Goal: Complete application form: Complete application form

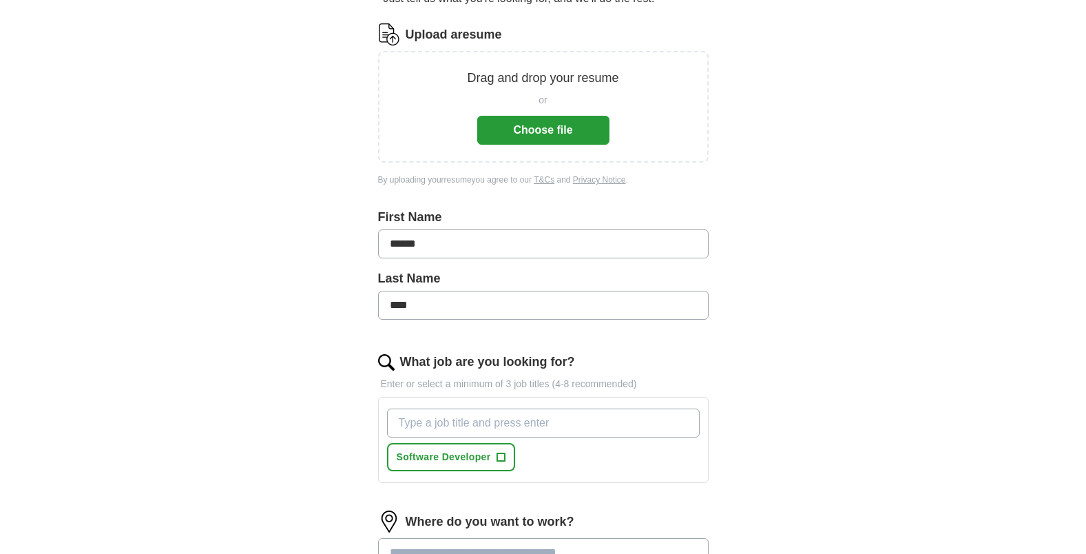
scroll to position [165, 0]
click at [554, 126] on button "Choose file" at bounding box center [543, 129] width 132 height 29
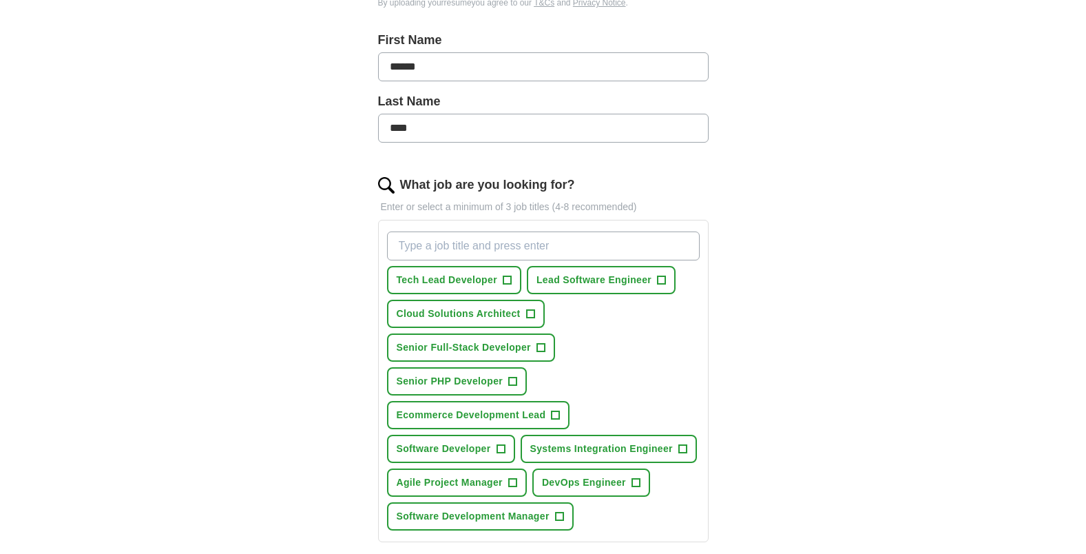
scroll to position [330, 0]
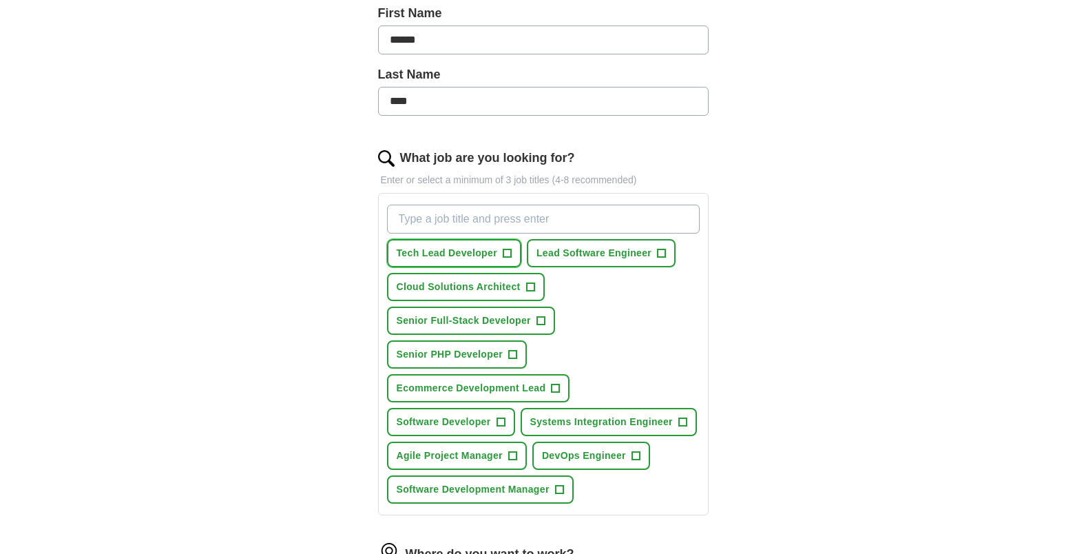
click at [504, 248] on span "+" at bounding box center [507, 253] width 8 height 11
click at [660, 248] on span "+" at bounding box center [662, 253] width 8 height 11
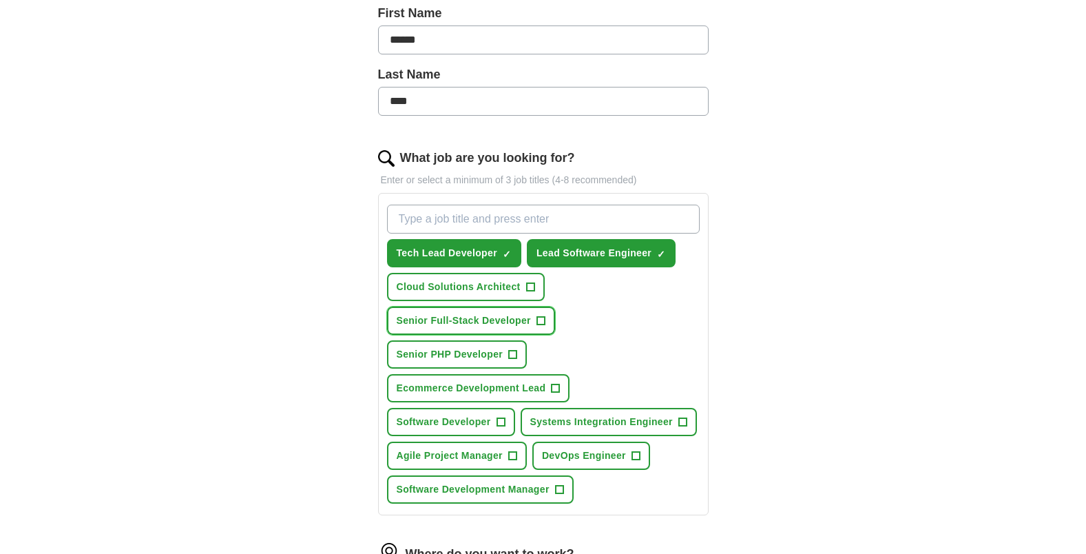
click at [543, 315] on span "+" at bounding box center [540, 320] width 8 height 11
click at [512, 349] on span "+" at bounding box center [513, 354] width 8 height 11
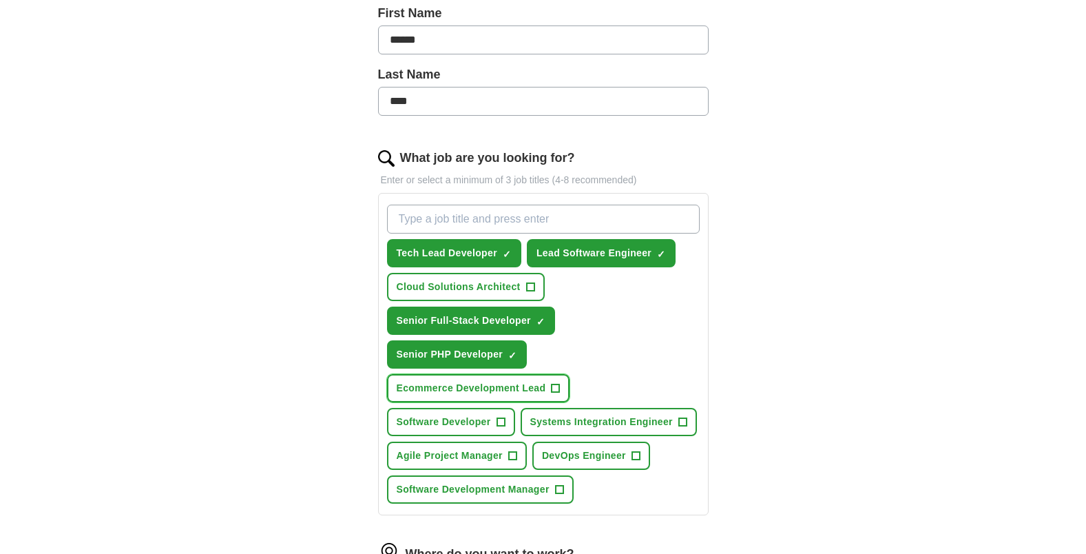
click at [554, 383] on span "+" at bounding box center [555, 388] width 8 height 11
click at [503, 417] on span "+" at bounding box center [500, 422] width 8 height 11
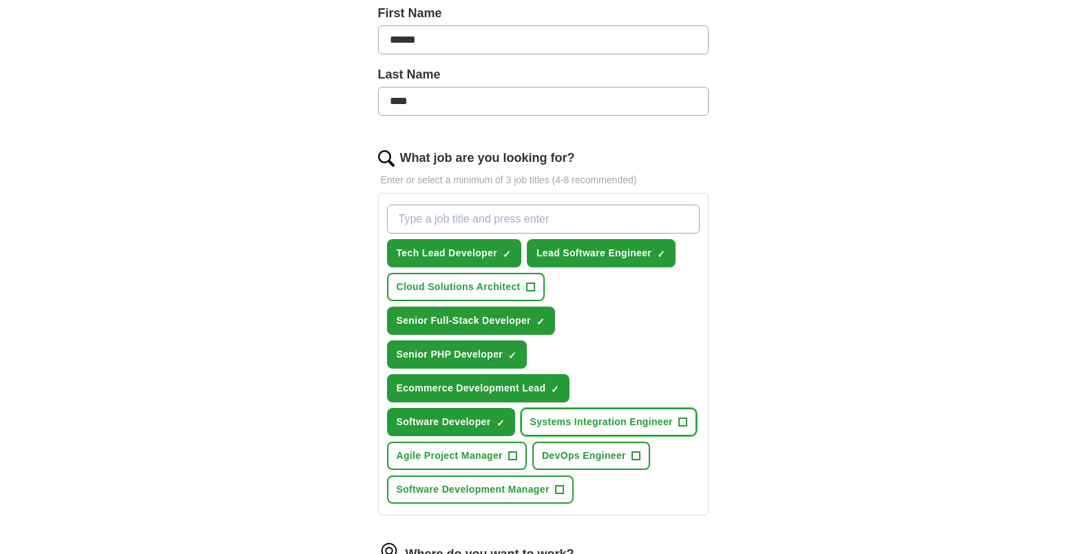
click at [682, 417] on span "+" at bounding box center [682, 422] width 8 height 11
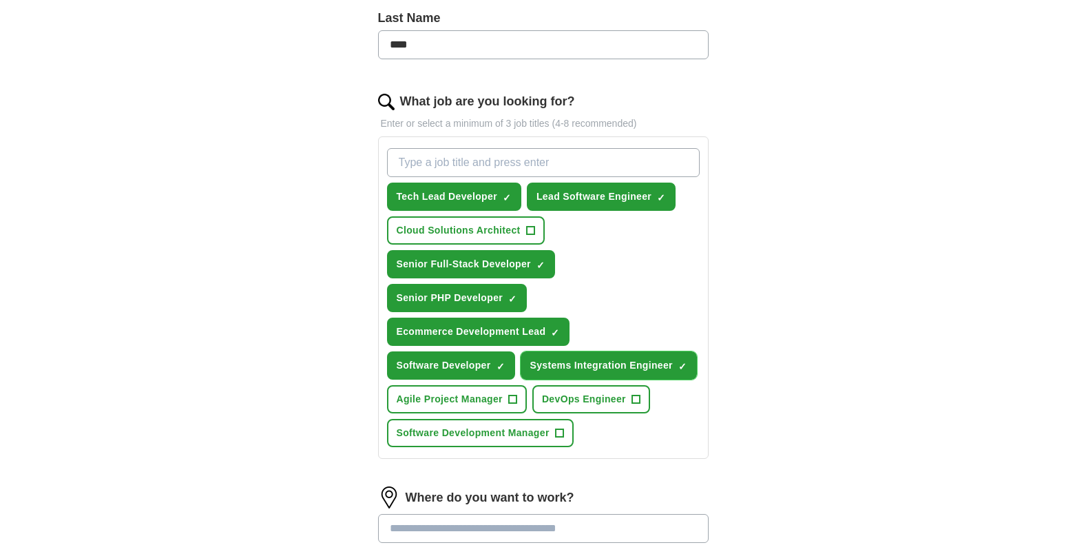
scroll to position [413, 0]
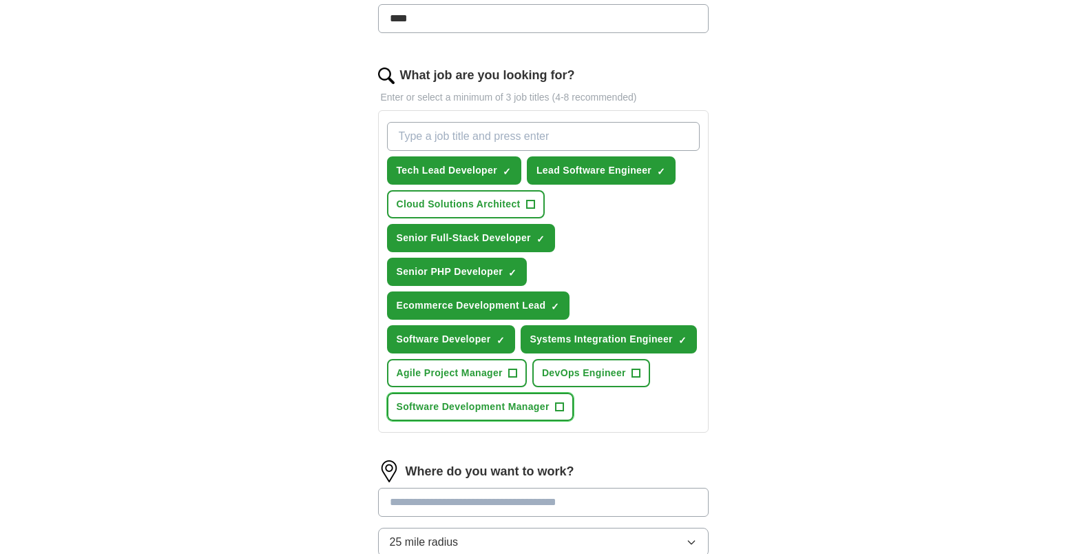
click at [558, 401] on span "+" at bounding box center [559, 406] width 8 height 11
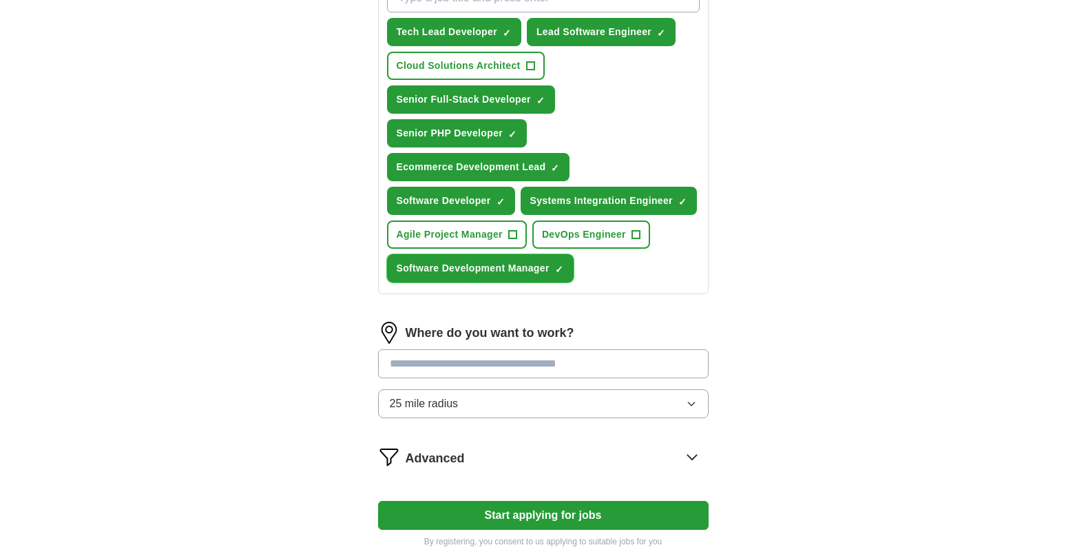
scroll to position [578, 0]
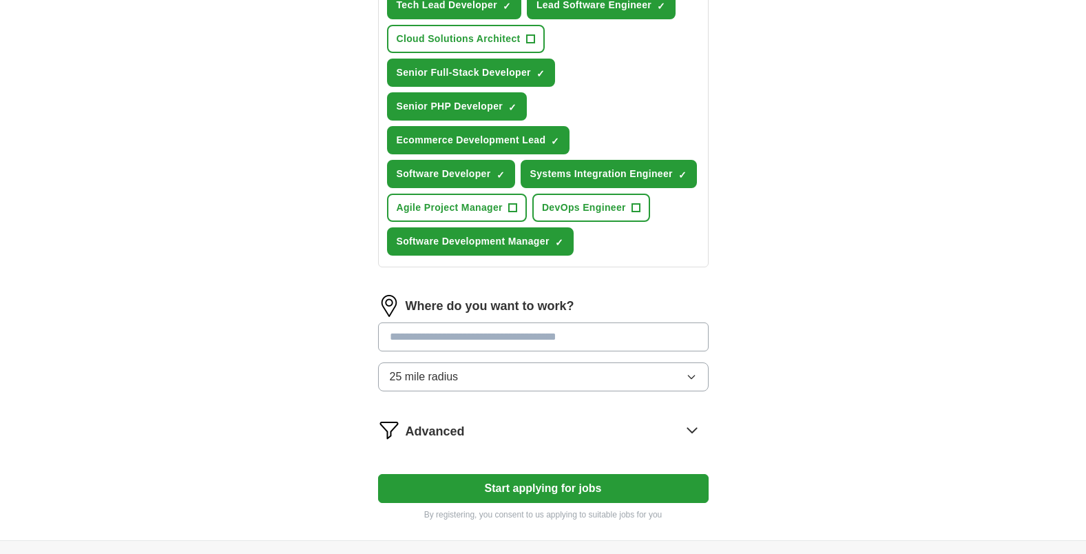
click at [465, 328] on input at bounding box center [543, 336] width 330 height 29
type input "******"
drag, startPoint x: 465, startPoint y: 328, endPoint x: 374, endPoint y: 319, distance: 91.3
click at [374, 319] on div "Let ApplyIQ do the hard work of searching and applying for jobs. Just tell us w…" at bounding box center [543, 40] width 441 height 999
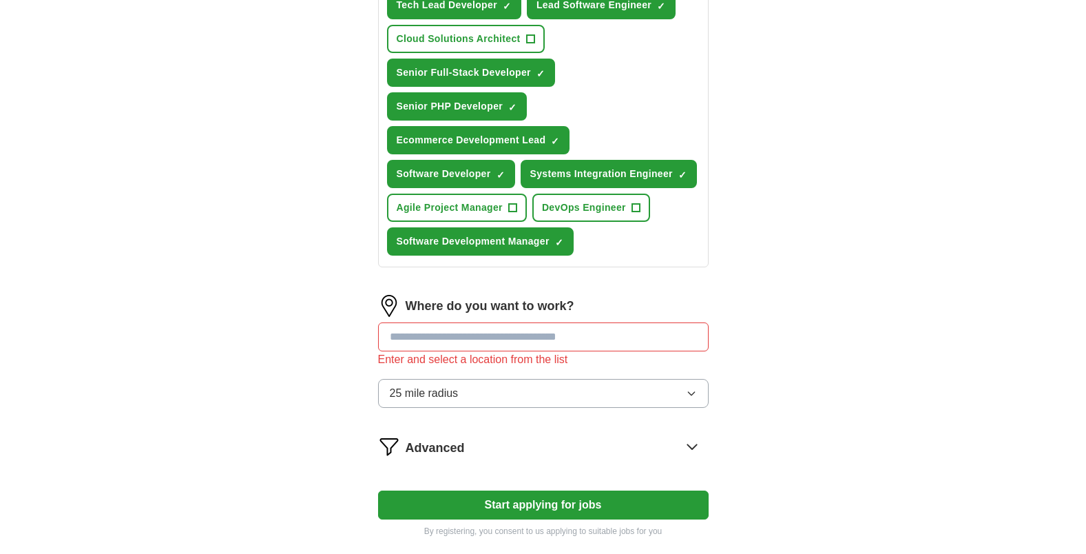
click at [295, 322] on div "ApplyIQ Let ApplyIQ do the hard work of searching and applying for jobs. Just t…" at bounding box center [543, 10] width 881 height 1093
click at [423, 322] on input at bounding box center [543, 336] width 330 height 29
type input "*"
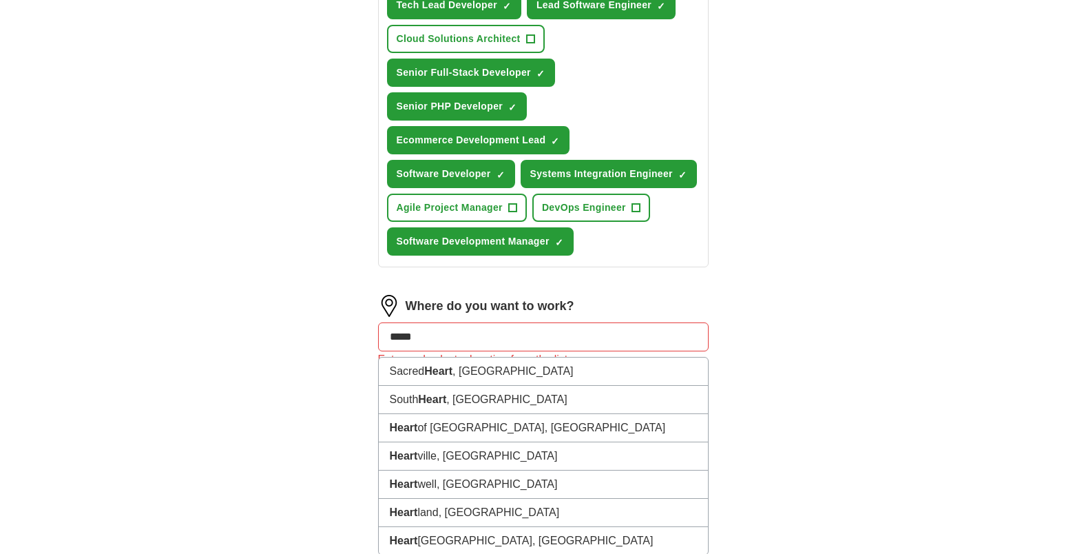
drag, startPoint x: 429, startPoint y: 319, endPoint x: 365, endPoint y: 323, distance: 64.2
click at [365, 323] on div "Let ApplyIQ do the hard work of searching and applying for jobs. Just tell us w…" at bounding box center [543, 49] width 441 height 1016
paste input
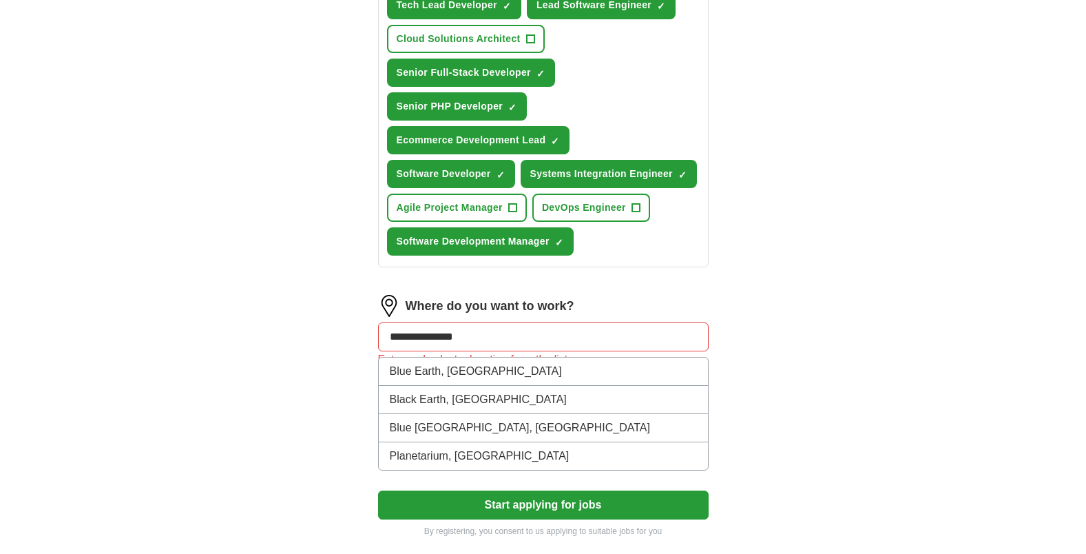
click at [777, 311] on div "**********" at bounding box center [543, 10] width 881 height 1093
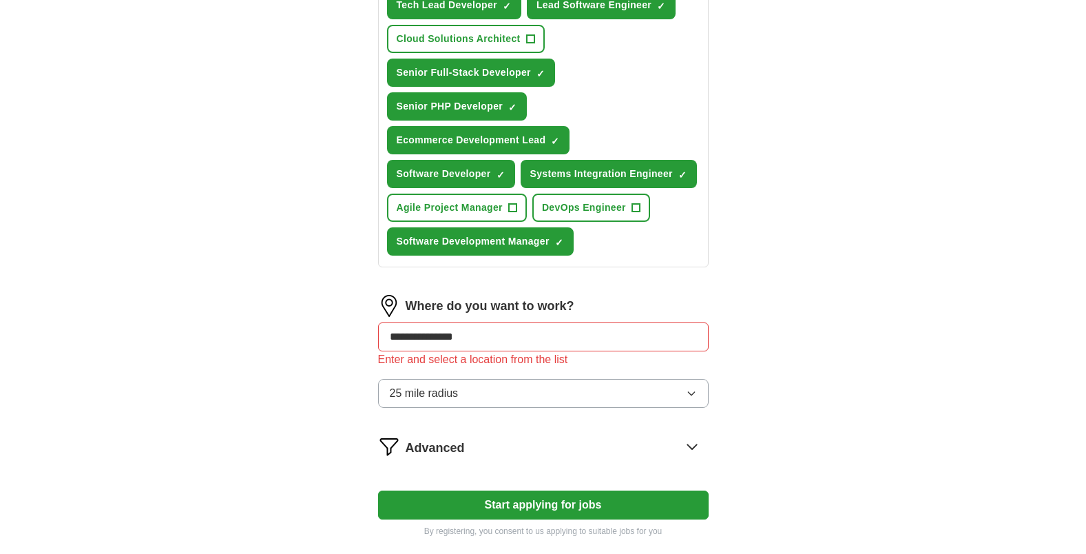
click at [620, 379] on button "25 mile radius" at bounding box center [543, 393] width 330 height 29
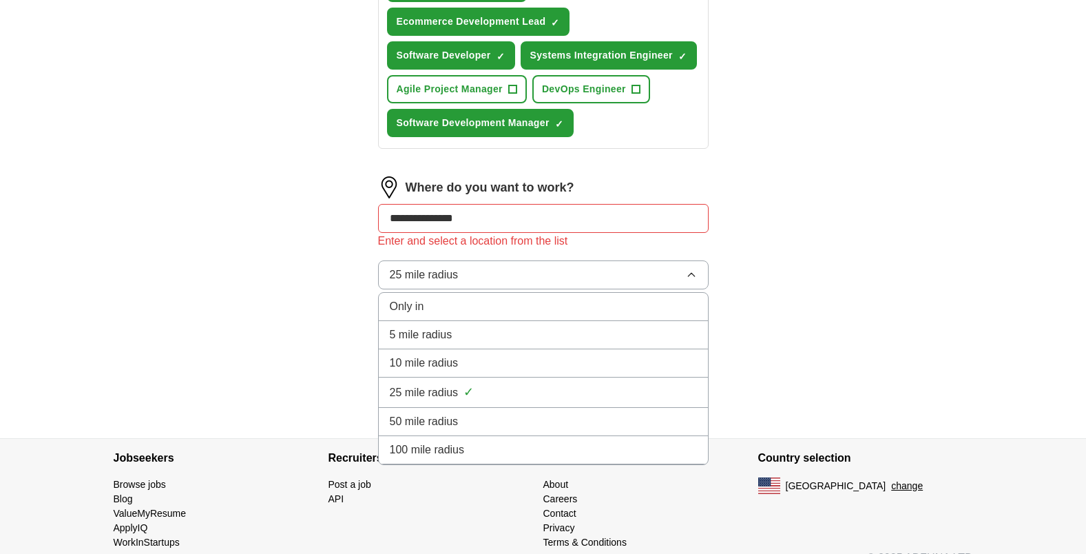
scroll to position [704, 0]
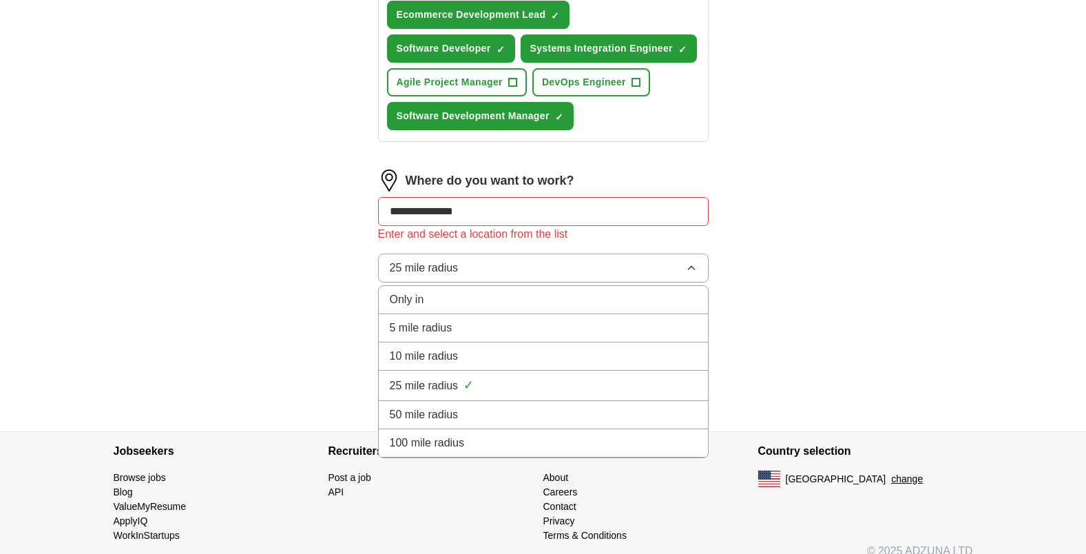
click at [498, 434] on div "100 mile radius" at bounding box center [543, 442] width 307 height 17
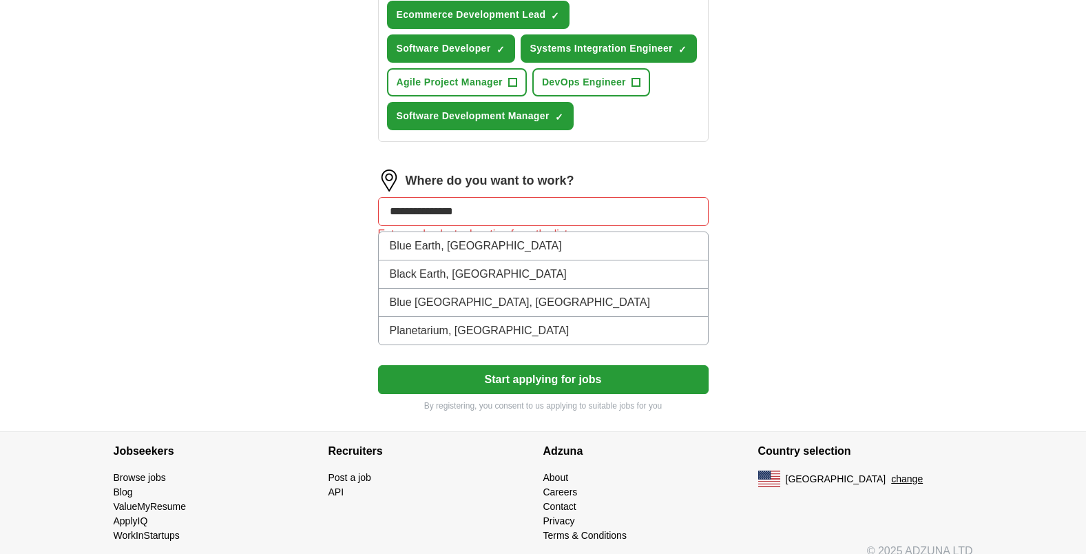
click at [472, 199] on input "**********" at bounding box center [543, 211] width 330 height 29
drag, startPoint x: 424, startPoint y: 193, endPoint x: 375, endPoint y: 194, distance: 48.9
type input "***"
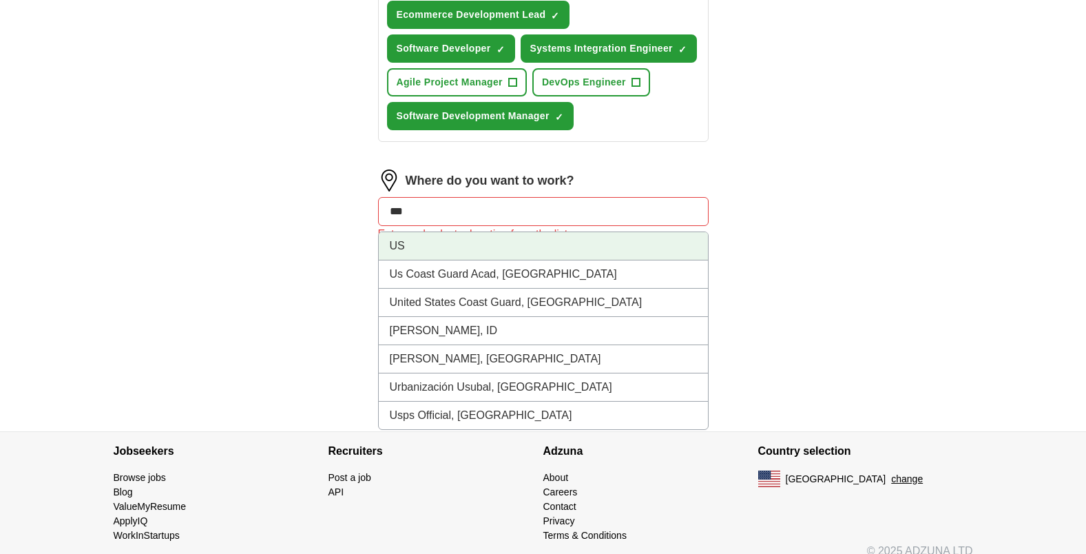
click at [414, 232] on li "US" at bounding box center [543, 246] width 329 height 28
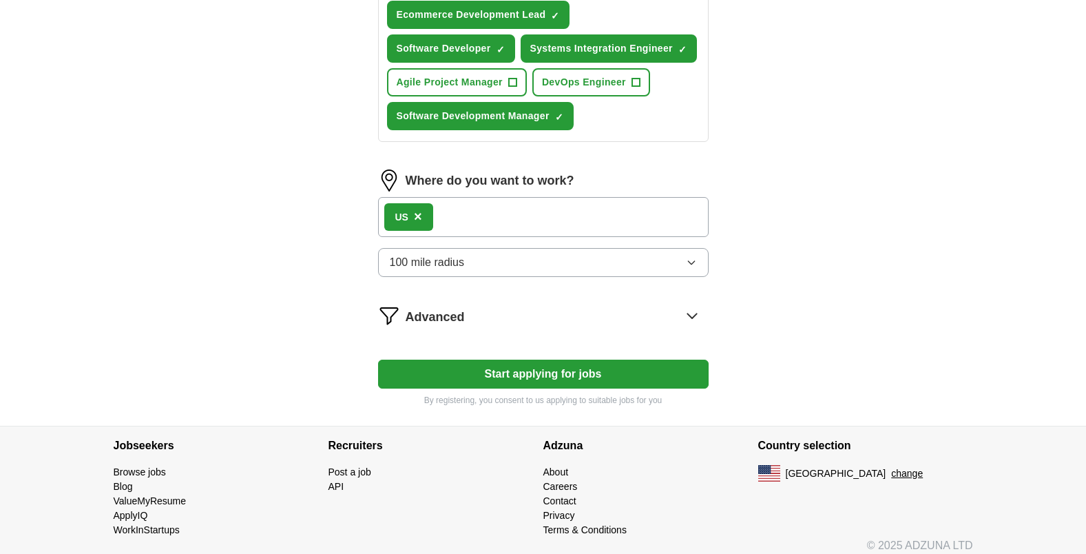
scroll to position [698, 0]
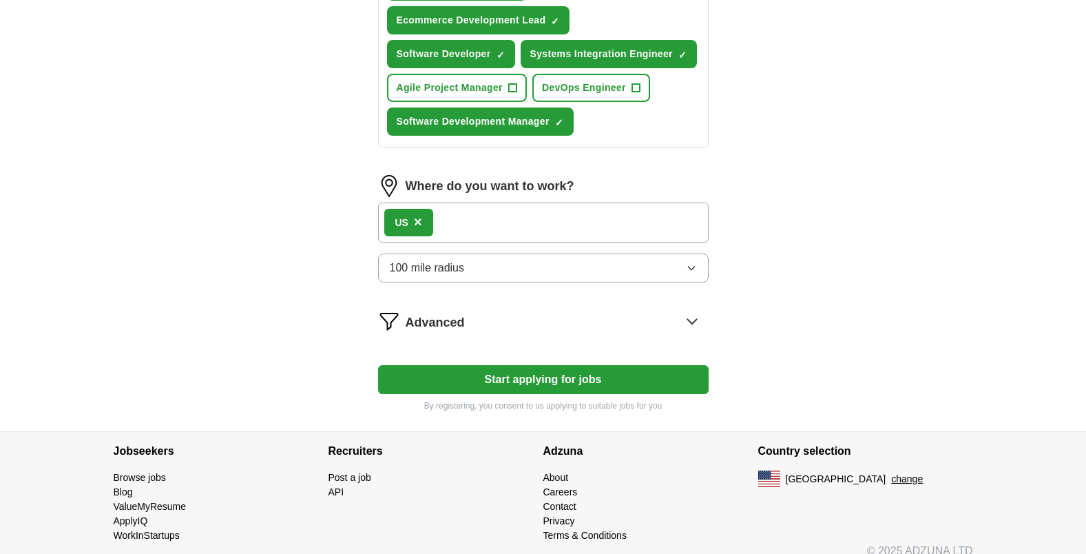
click at [670, 365] on button "Start applying for jobs" at bounding box center [543, 379] width 330 height 29
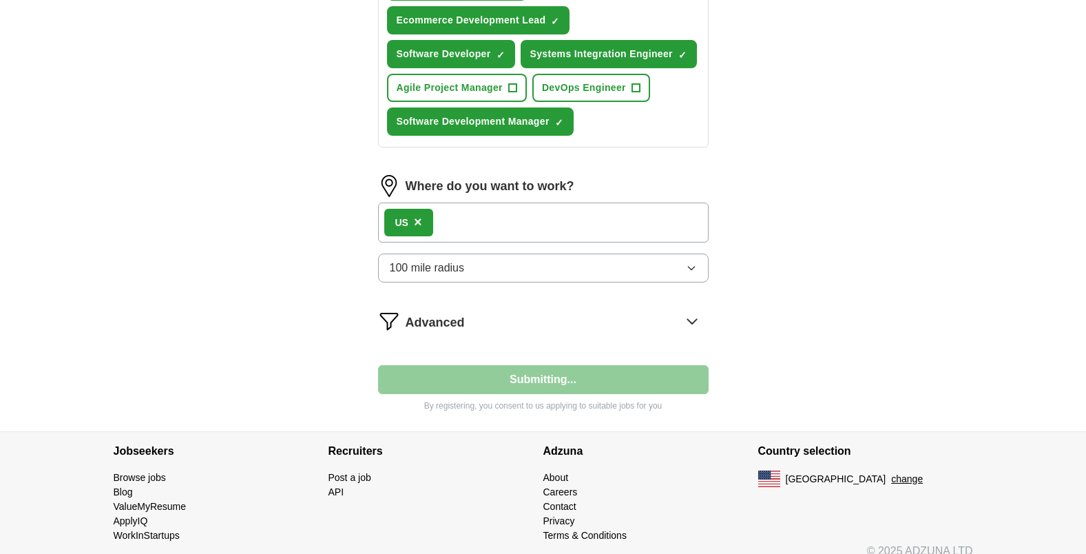
select select "**"
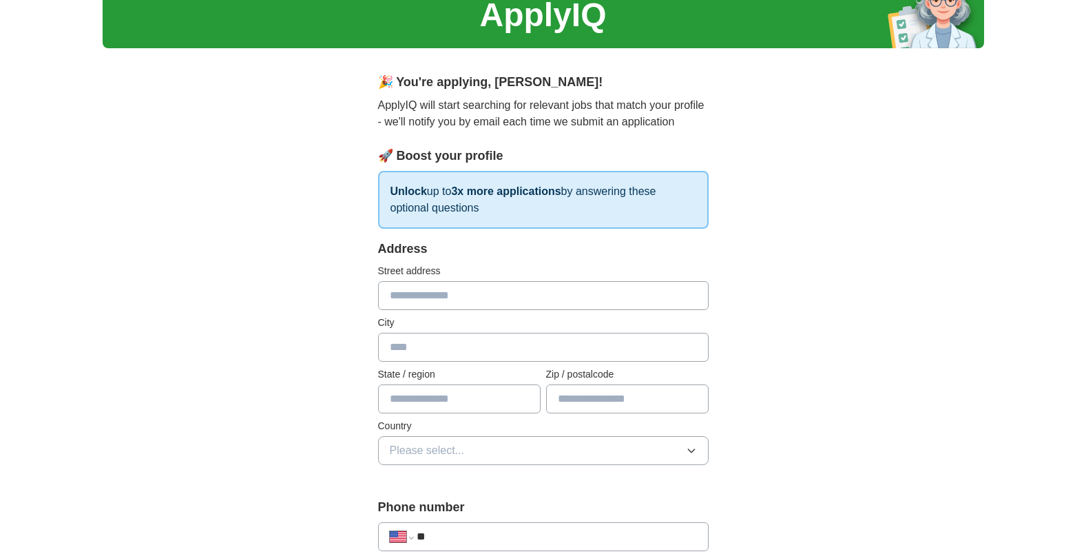
scroll to position [83, 0]
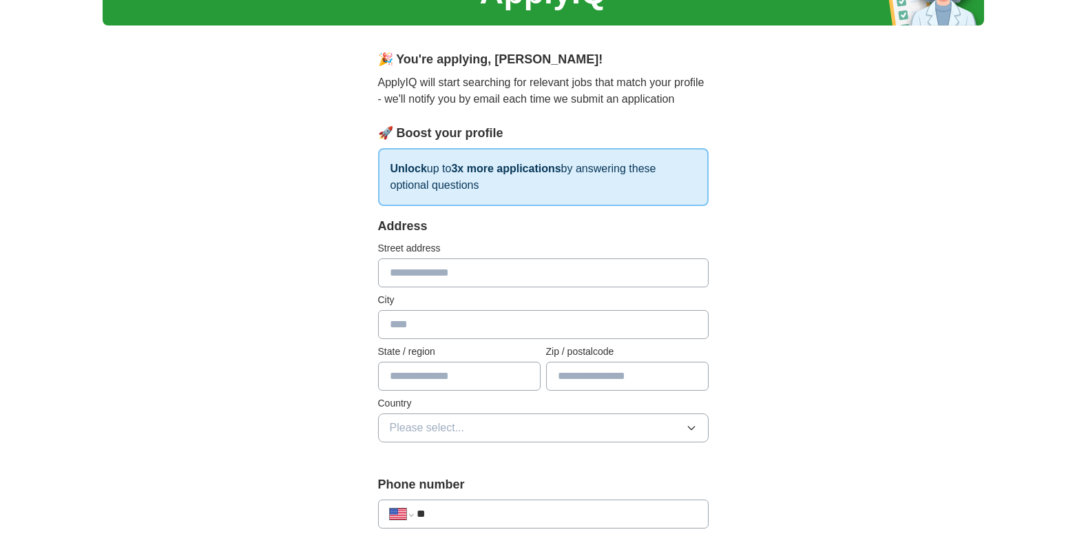
click at [474, 269] on input "text" at bounding box center [543, 272] width 330 height 29
type input "**********"
click at [475, 332] on input "text" at bounding box center [543, 324] width 330 height 29
type input "******"
click at [452, 370] on input "text" at bounding box center [459, 375] width 162 height 29
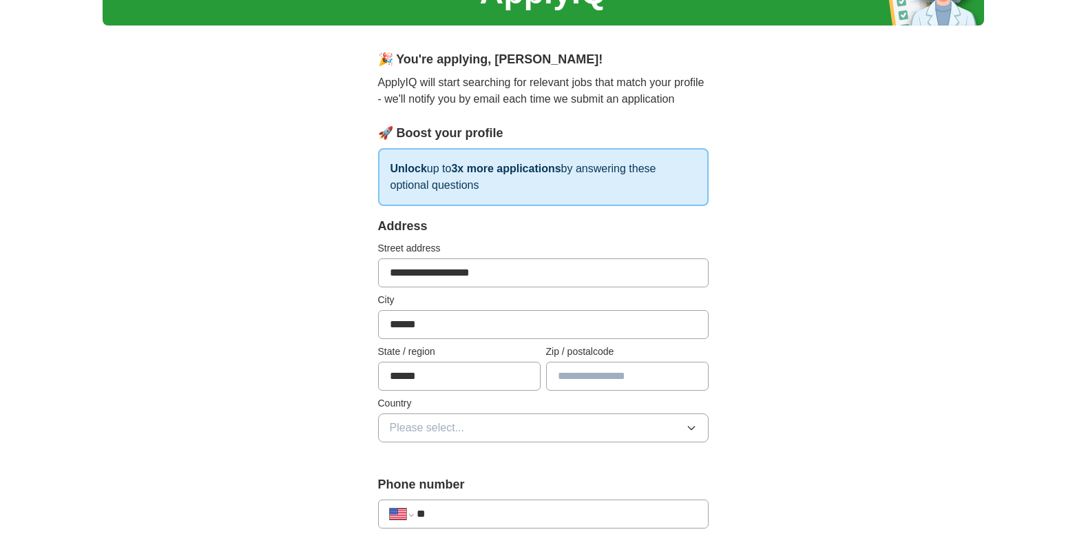
type input "******"
click at [642, 379] on input "text" at bounding box center [627, 375] width 162 height 29
type input "*****"
click at [616, 428] on button "Please select..." at bounding box center [543, 427] width 330 height 29
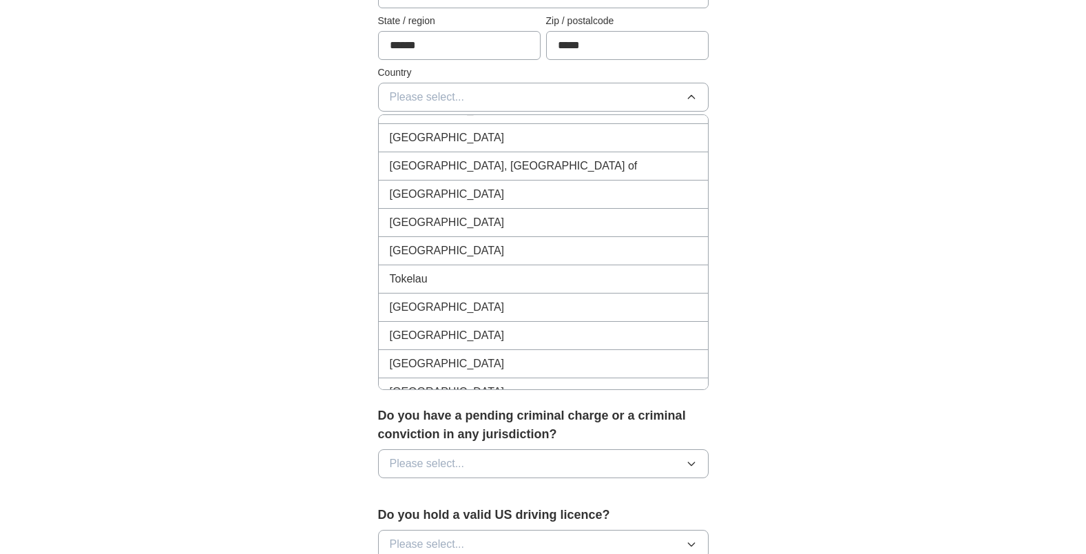
scroll to position [5597, 0]
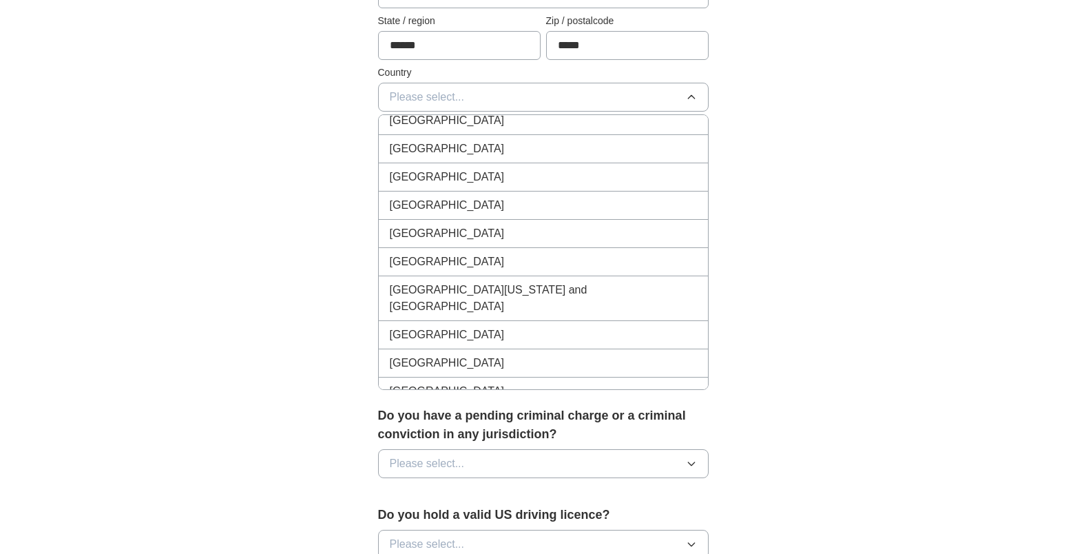
click at [489, 326] on div "[GEOGRAPHIC_DATA]" at bounding box center [543, 334] width 307 height 17
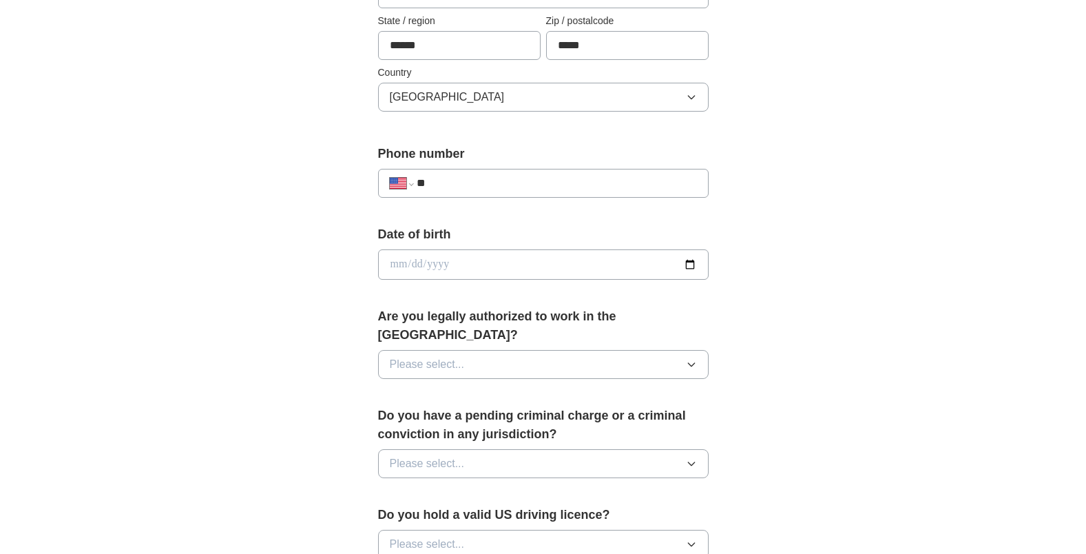
drag, startPoint x: 571, startPoint y: 177, endPoint x: 392, endPoint y: 172, distance: 179.1
click at [392, 172] on div "**********" at bounding box center [543, 183] width 330 height 29
paste input "**********"
type input "**********"
click at [648, 350] on button "Please select..." at bounding box center [543, 364] width 330 height 29
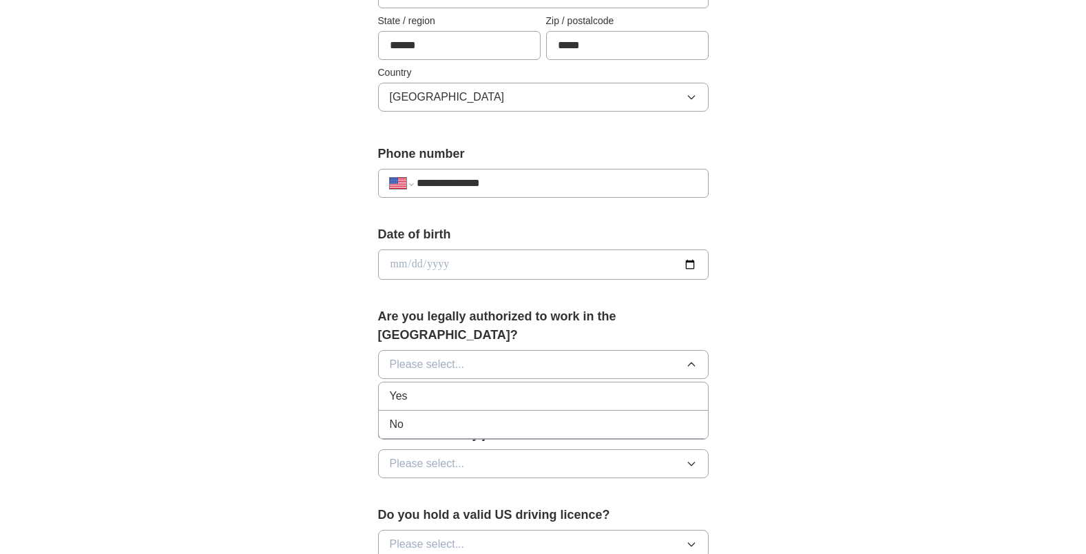
click at [577, 416] on div "No" at bounding box center [543, 424] width 307 height 17
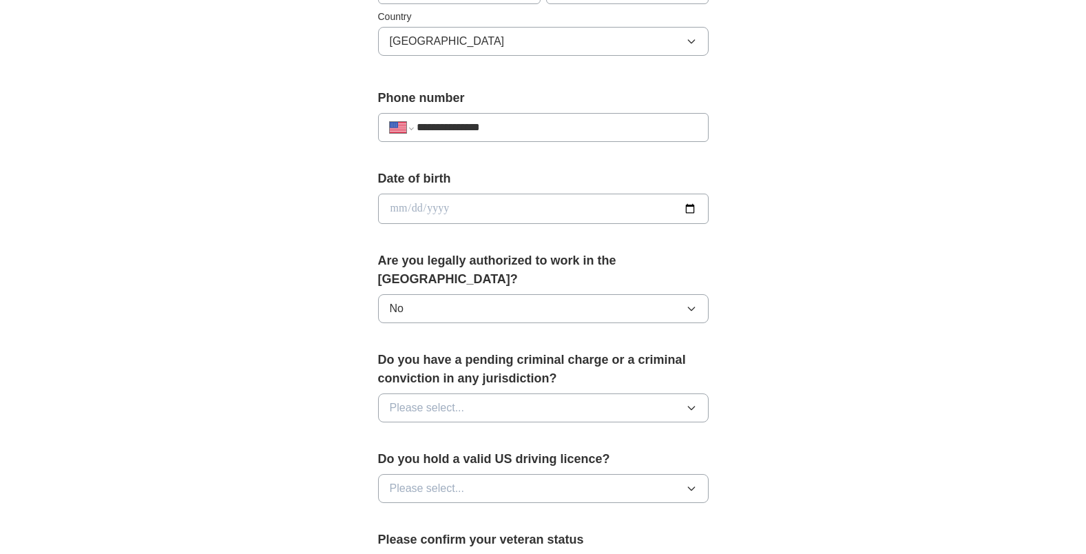
scroll to position [496, 0]
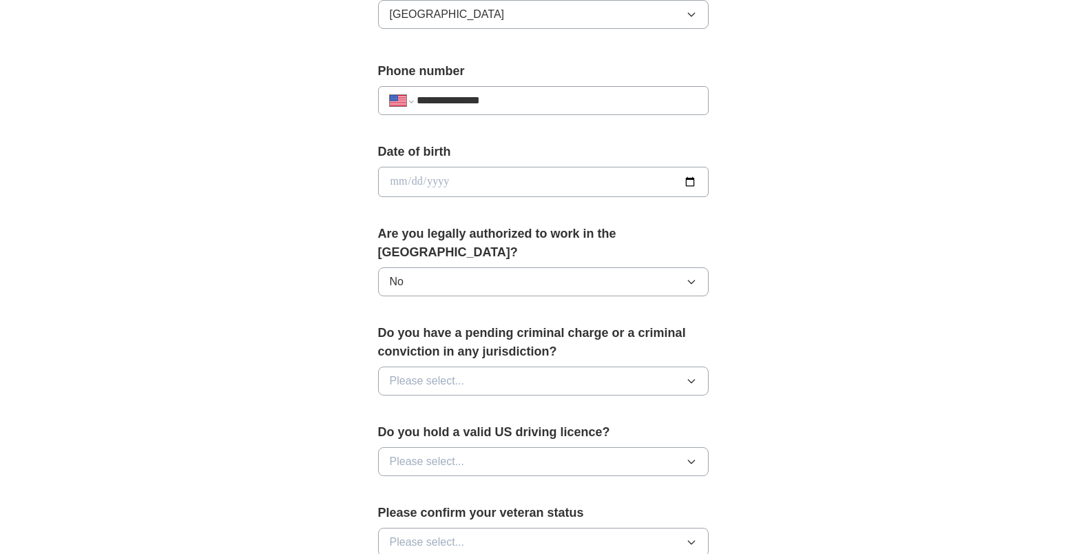
click at [671, 366] on button "Please select..." at bounding box center [543, 380] width 330 height 29
click at [473, 432] on div "No" at bounding box center [543, 440] width 307 height 17
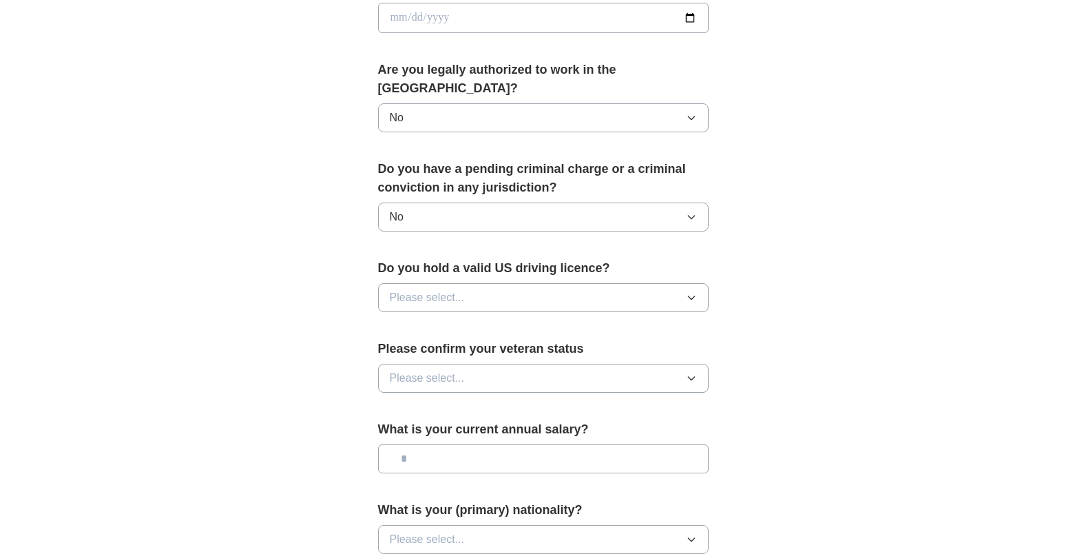
scroll to position [661, 0]
click at [517, 282] on button "Please select..." at bounding box center [543, 296] width 330 height 29
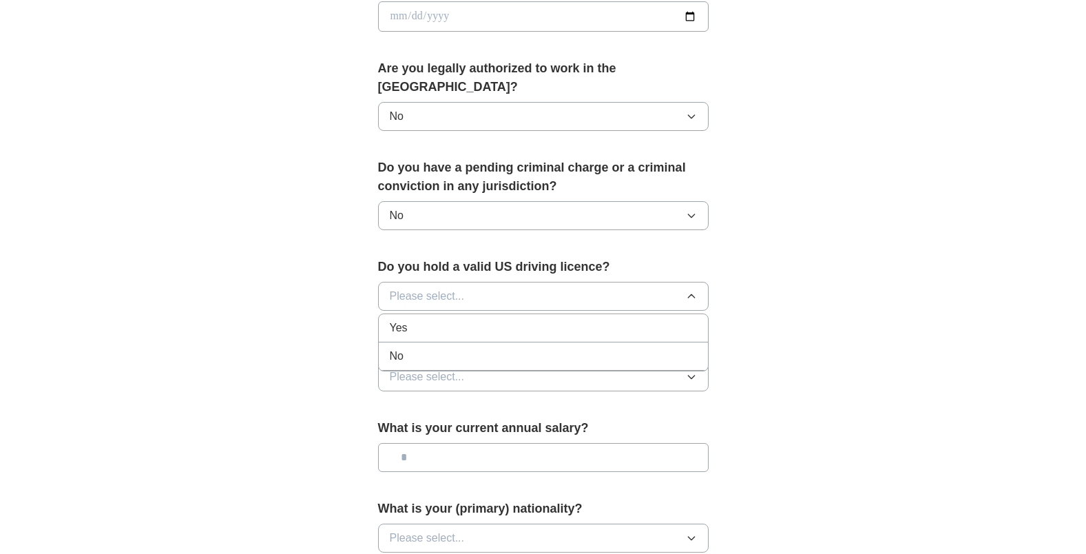
click at [435, 348] on div "No" at bounding box center [543, 356] width 307 height 17
click at [658, 362] on button "Please select..." at bounding box center [543, 376] width 330 height 29
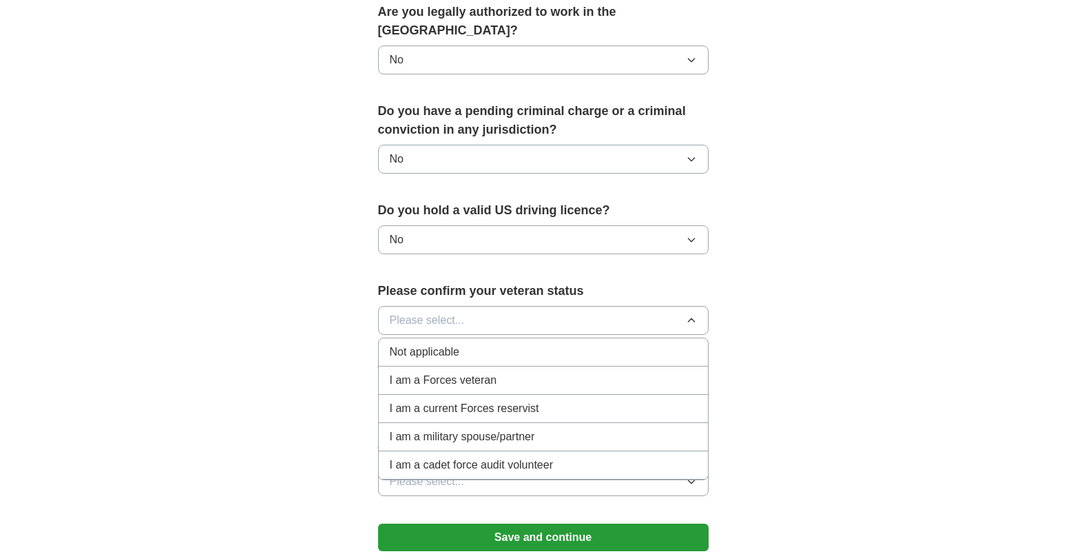
scroll to position [744, 0]
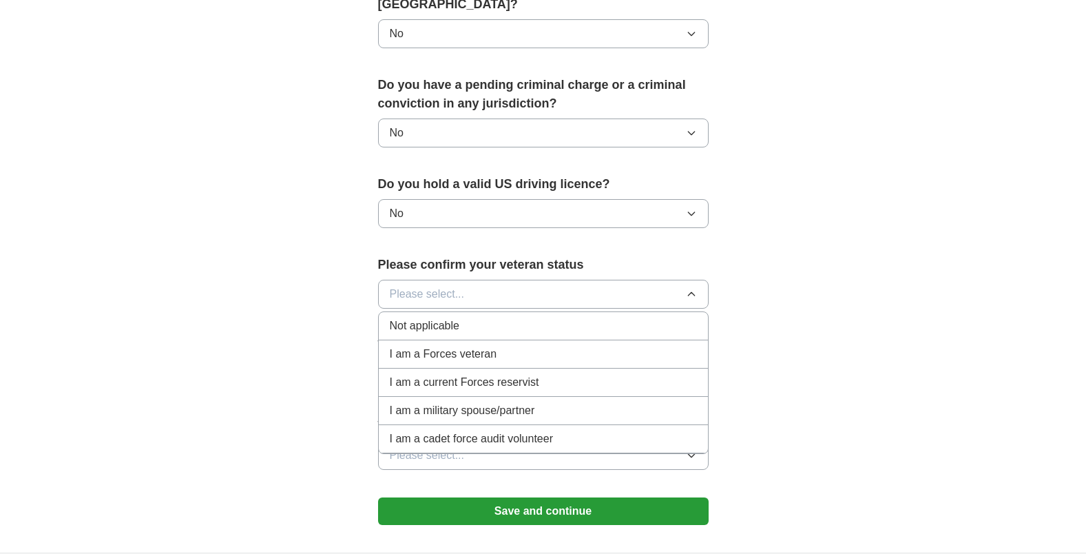
click at [436, 317] on span "Not applicable" at bounding box center [425, 325] width 70 height 17
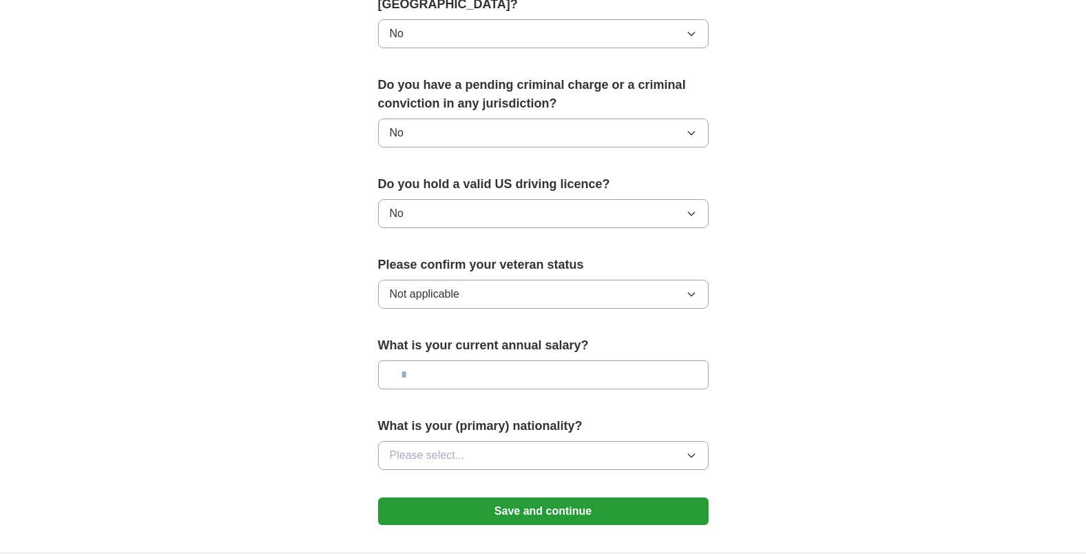
click at [552, 360] on input "text" at bounding box center [543, 374] width 330 height 29
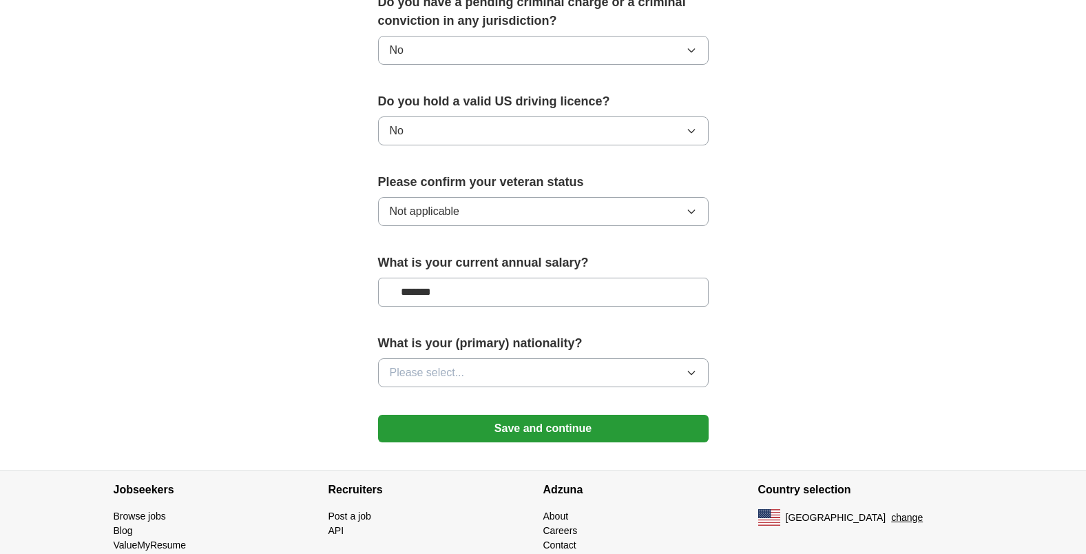
type input "*******"
click at [692, 367] on icon "button" at bounding box center [691, 372] width 11 height 11
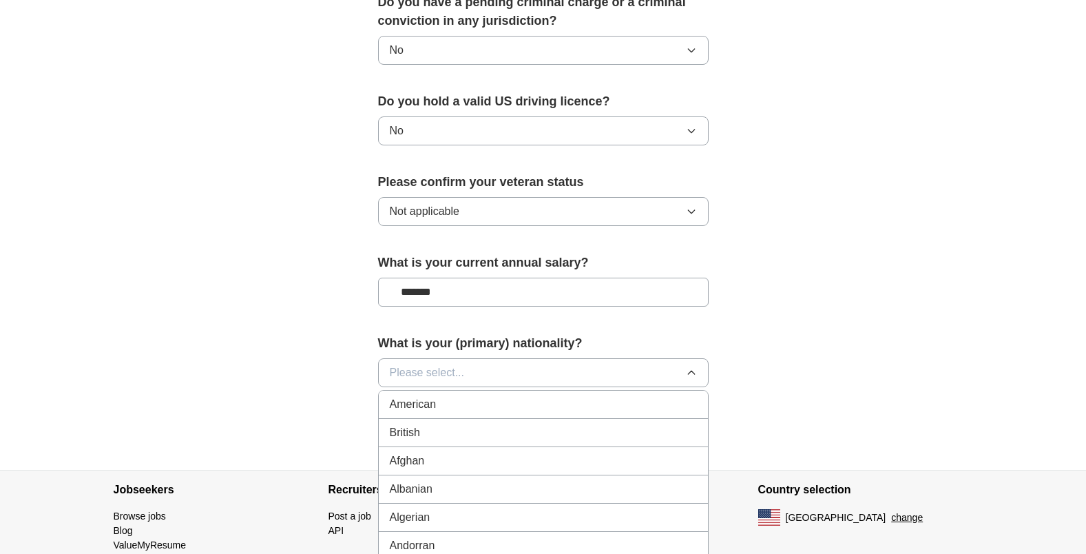
click at [611, 358] on button "Please select..." at bounding box center [543, 372] width 330 height 29
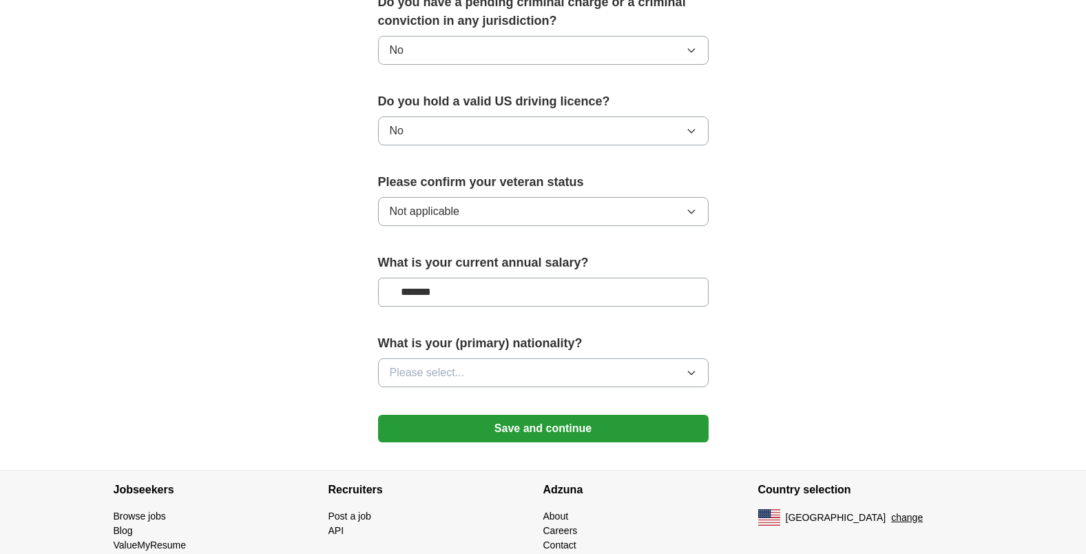
click at [611, 358] on button "Please select..." at bounding box center [543, 372] width 330 height 29
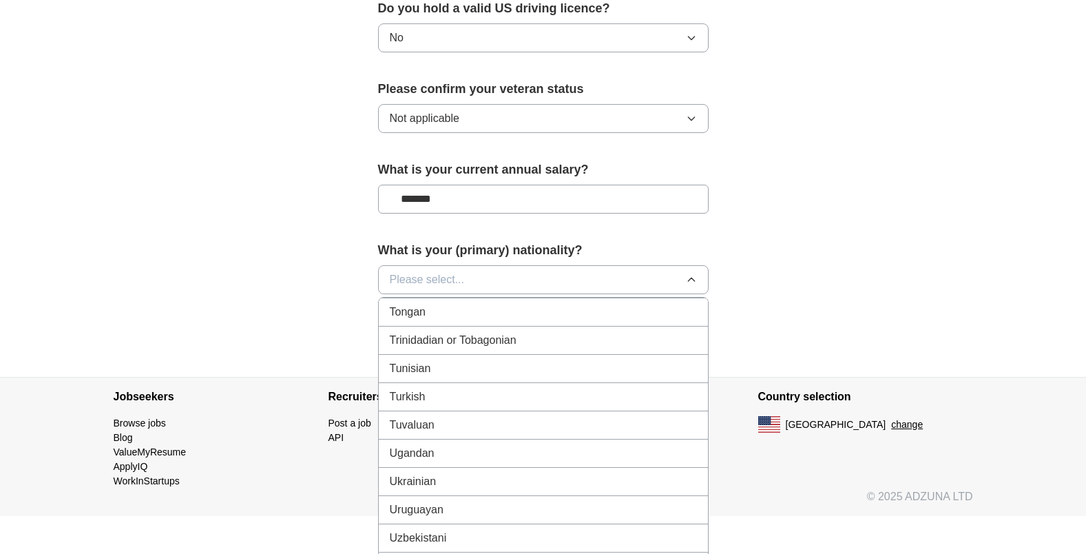
scroll to position [5129, 0]
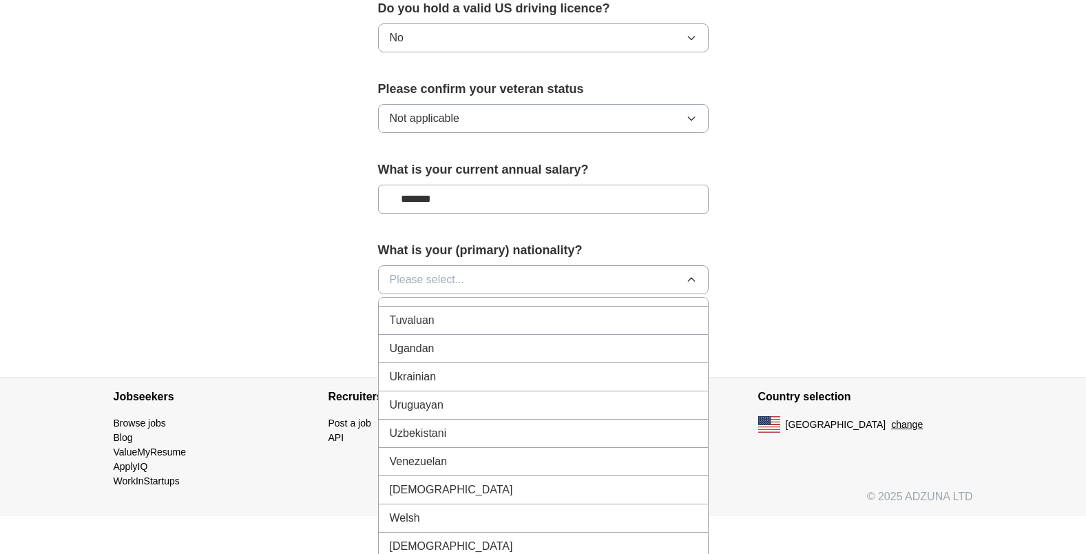
click at [536, 441] on div "Venezuelan" at bounding box center [543, 461] width 307 height 17
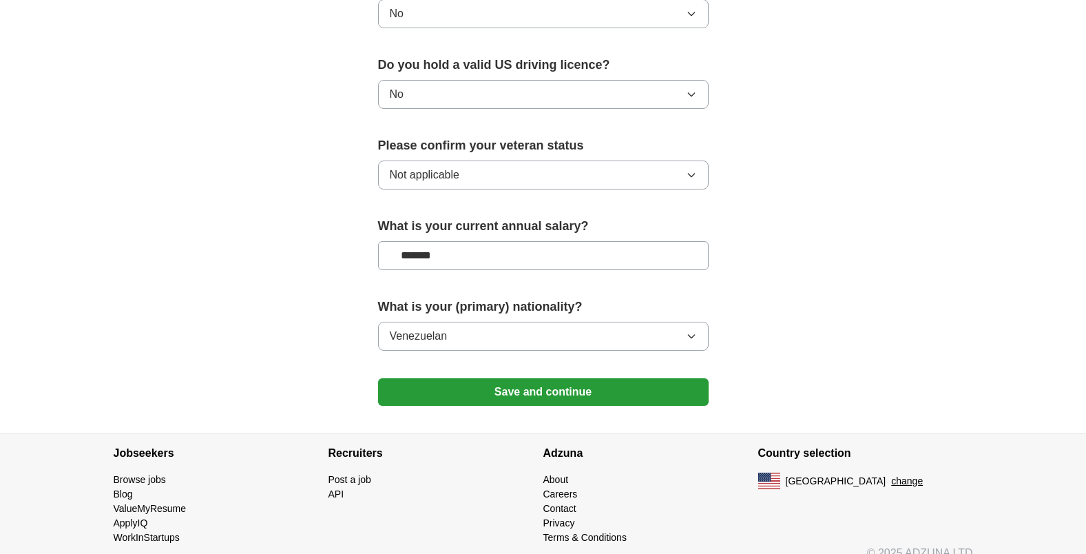
click at [551, 378] on button "Save and continue" at bounding box center [543, 392] width 330 height 28
